Goal: Answer question/provide support

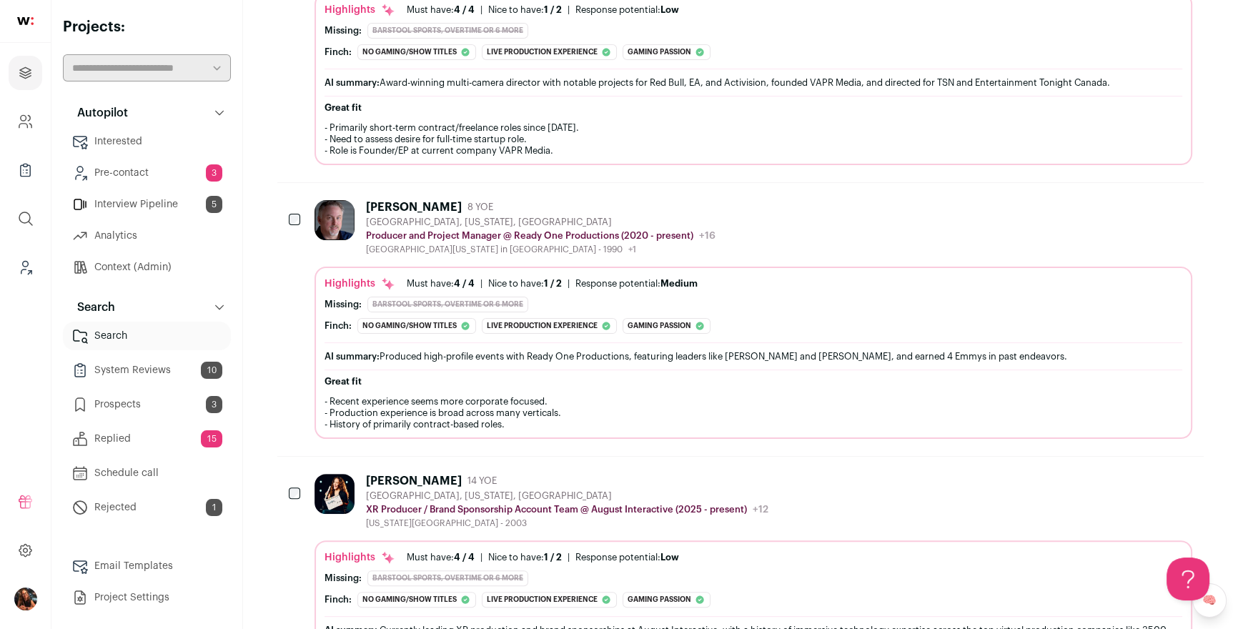
scroll to position [390, 0]
click at [25, 267] on icon "Leads (Backoffice)" at bounding box center [25, 267] width 16 height 17
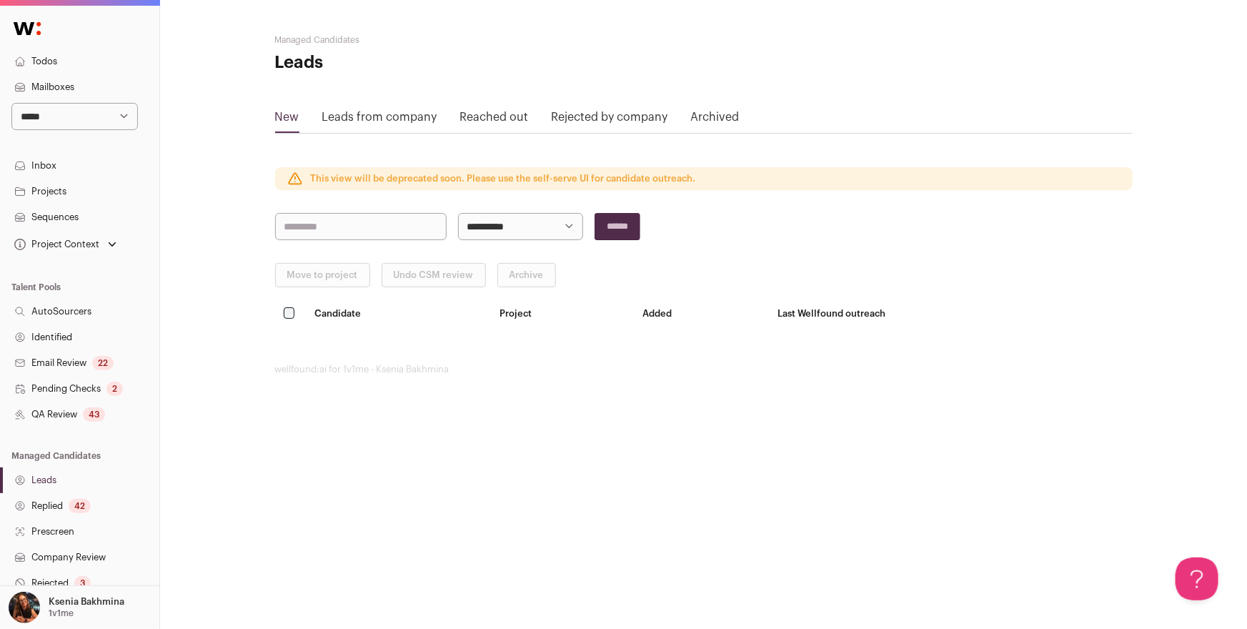
click at [59, 510] on link "Replied 42" at bounding box center [79, 506] width 159 height 26
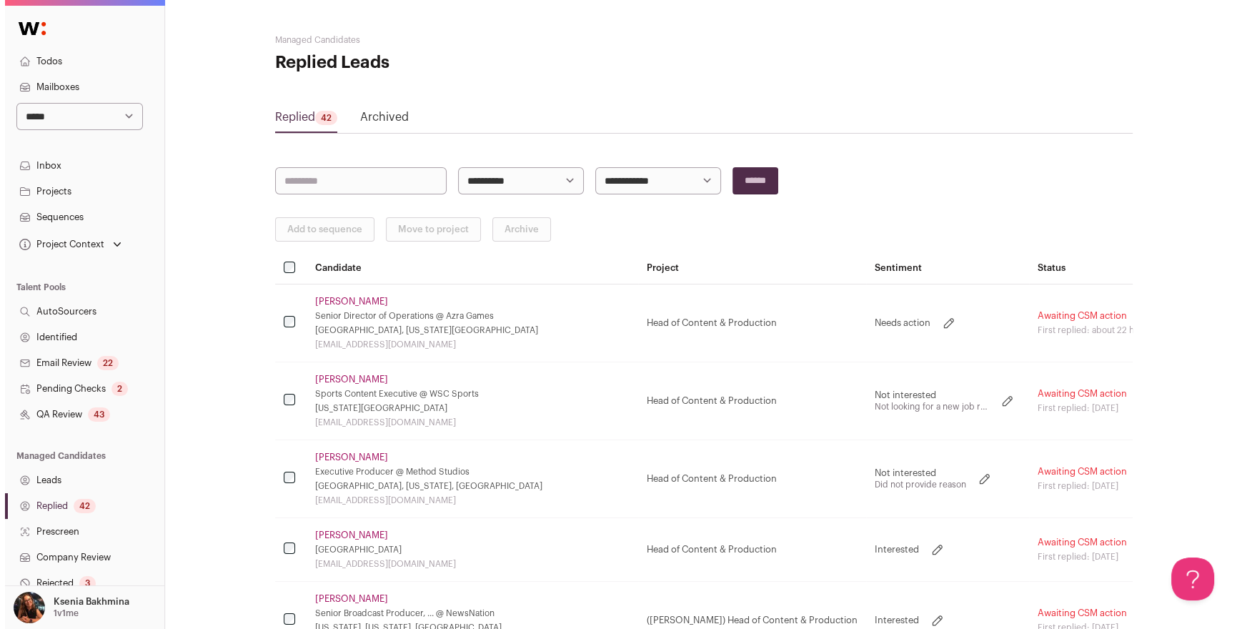
scroll to position [1, 0]
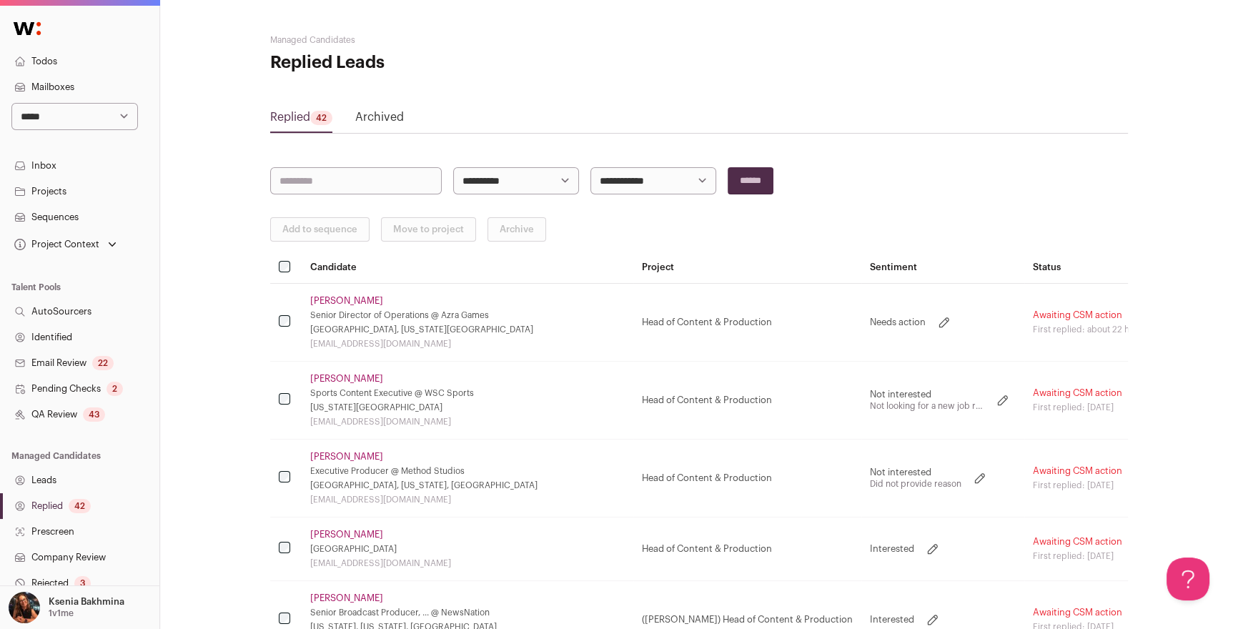
click at [345, 377] on link "[PERSON_NAME]" at bounding box center [346, 378] width 73 height 11
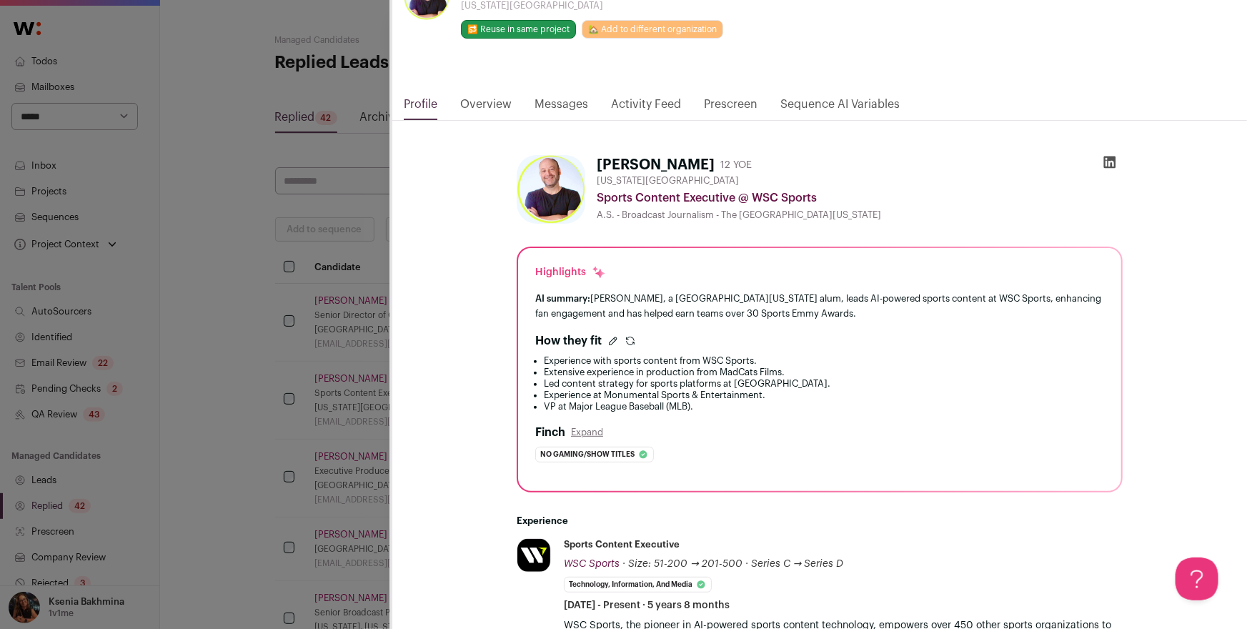
scroll to position [223, 0]
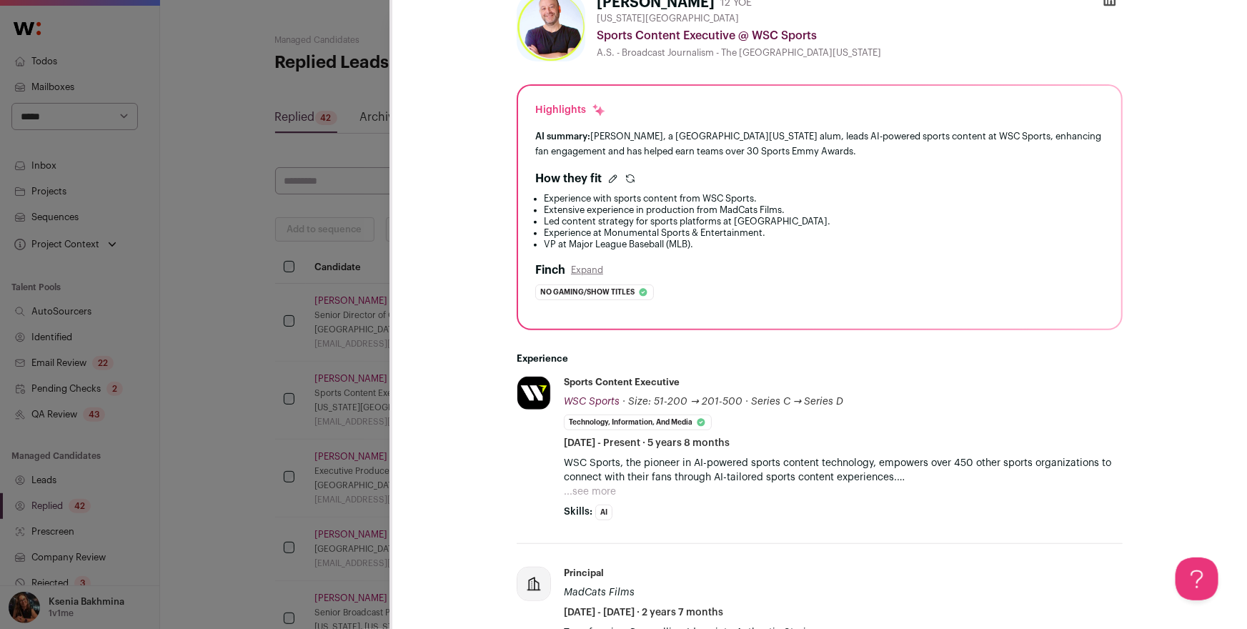
click at [382, 342] on div "**********" at bounding box center [623, 314] width 1247 height 629
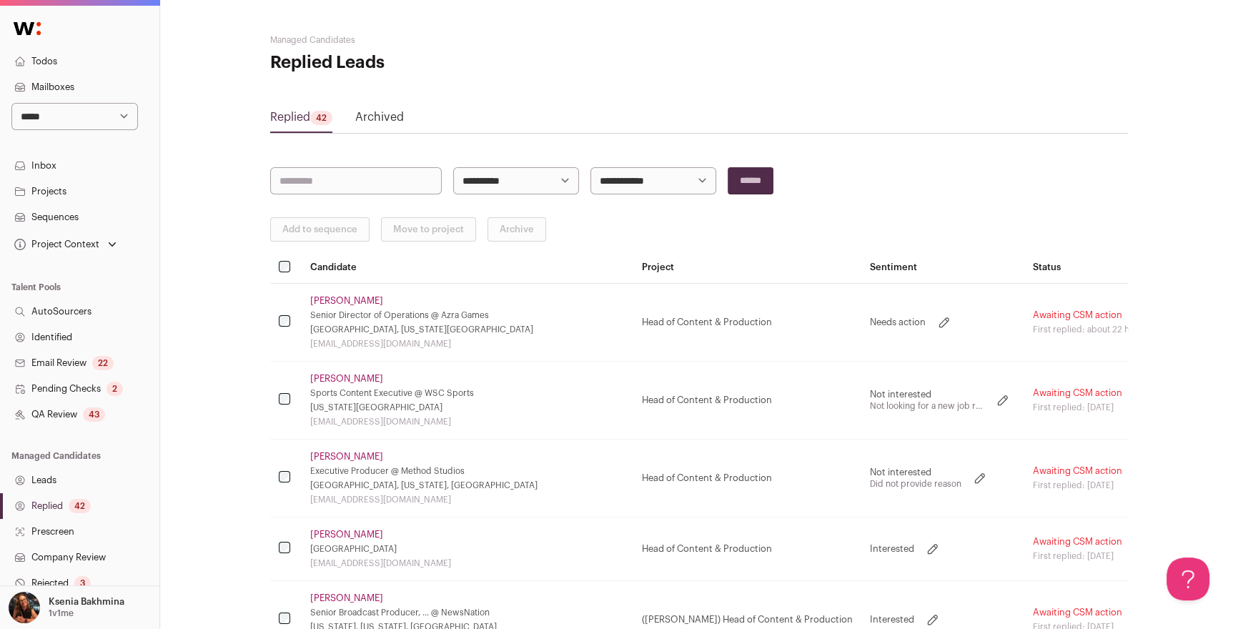
click at [333, 379] on link "[PERSON_NAME]" at bounding box center [346, 378] width 73 height 11
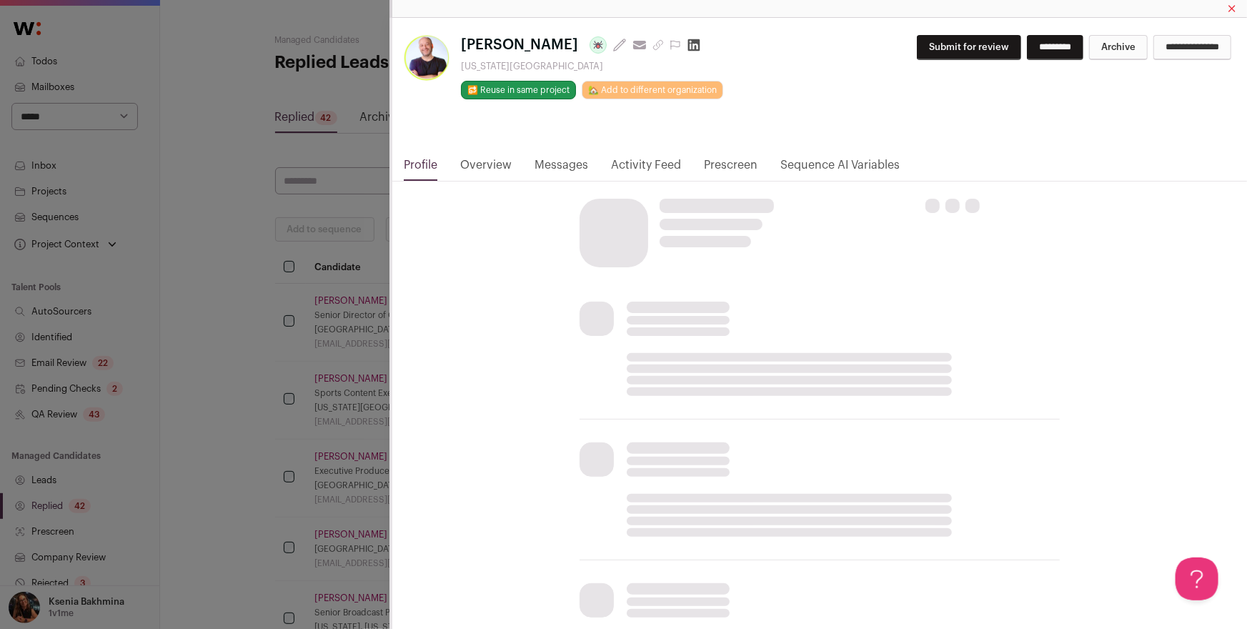
click at [557, 164] on link "Messages" at bounding box center [562, 169] width 54 height 24
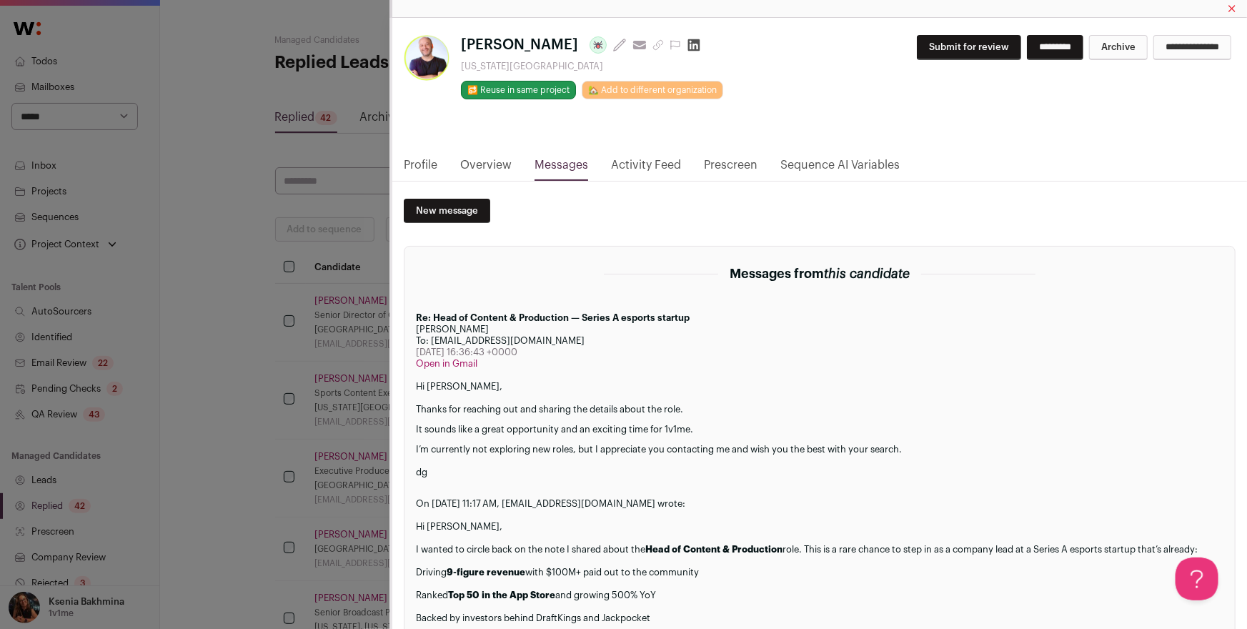
click at [260, 380] on div "**********" at bounding box center [623, 314] width 1247 height 629
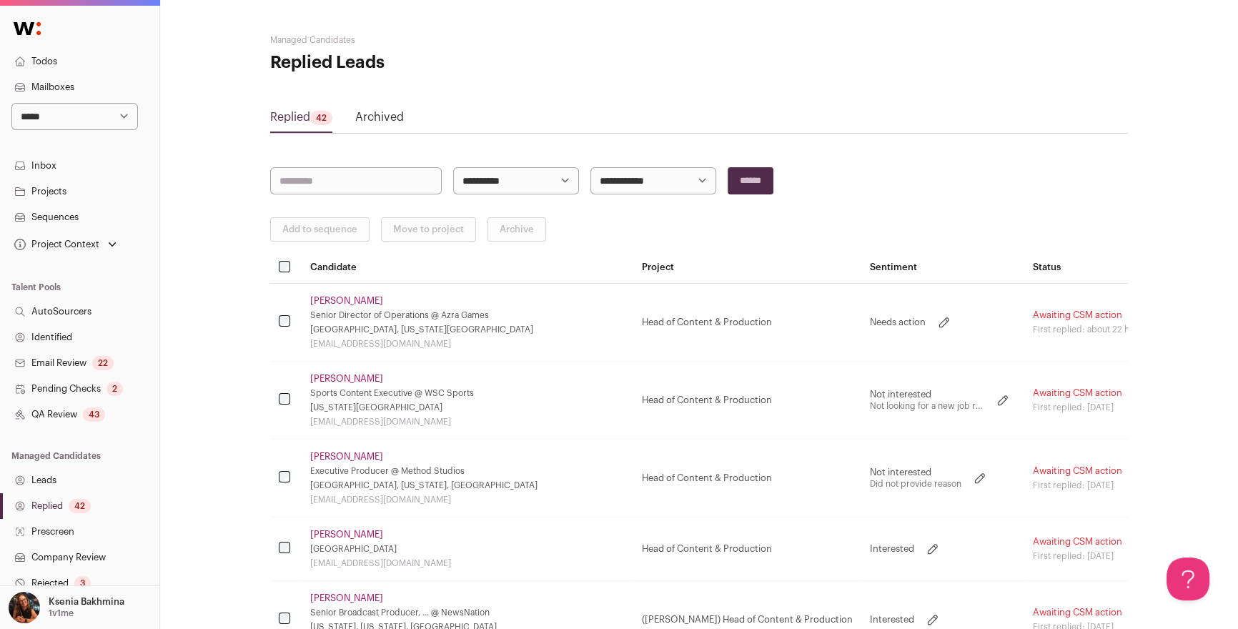
click at [340, 451] on link "[PERSON_NAME]" at bounding box center [346, 456] width 73 height 11
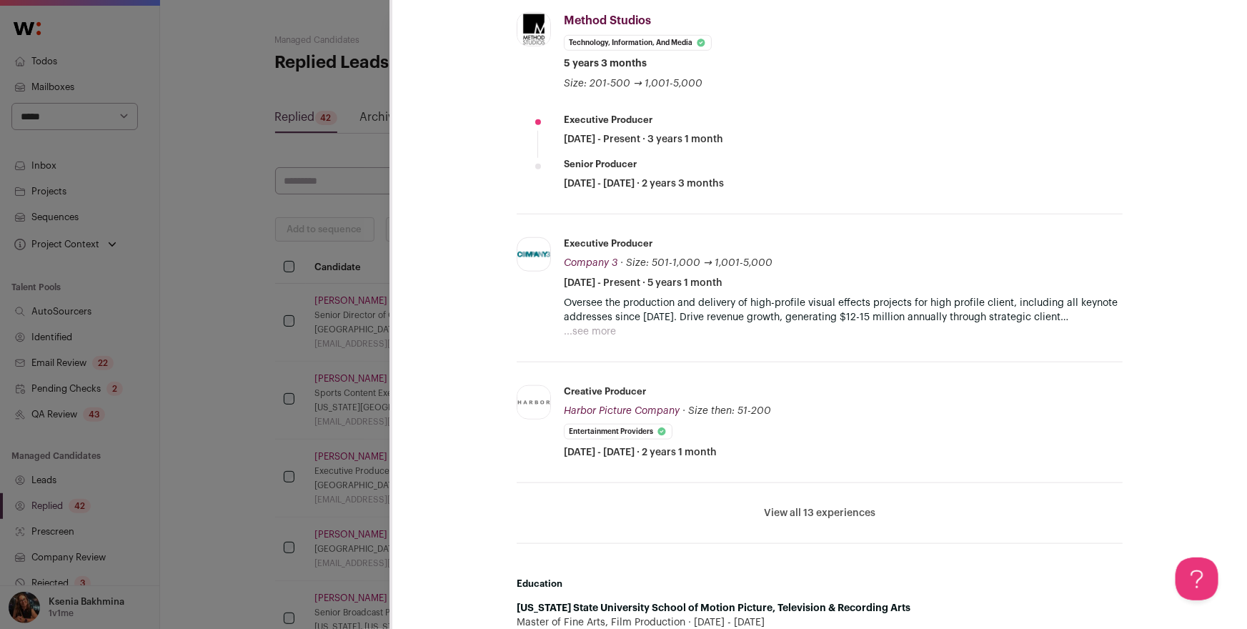
scroll to position [851, 0]
